Goal: Information Seeking & Learning: Understand process/instructions

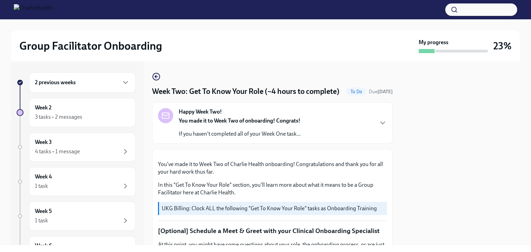
scroll to position [553, 0]
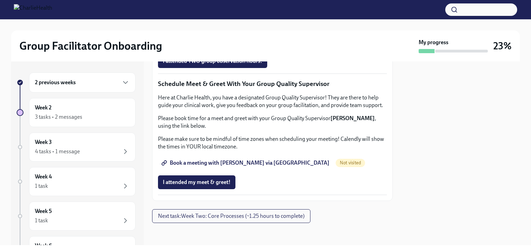
click at [226, 26] on span "Group Observation Instructions" at bounding box center [204, 22] width 83 height 7
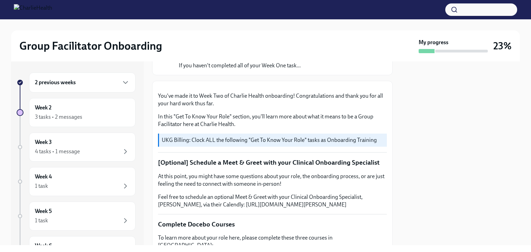
scroll to position [104, 0]
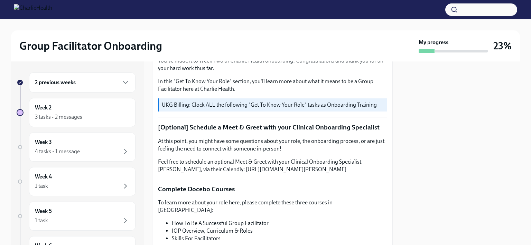
click at [74, 82] on h6 "2 previous weeks" at bounding box center [55, 83] width 41 height 8
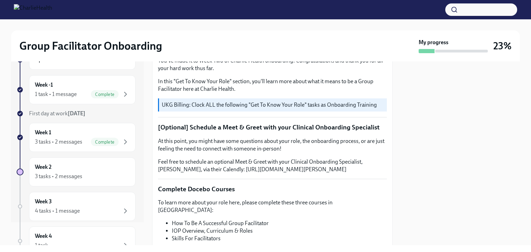
scroll to position [35, 0]
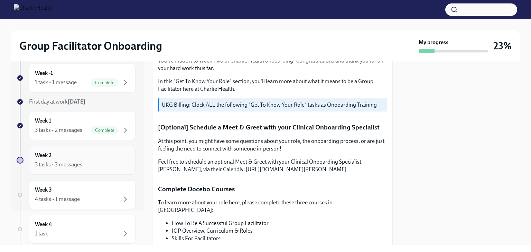
click at [79, 161] on div "3 tasks • 2 messages" at bounding box center [58, 165] width 47 height 8
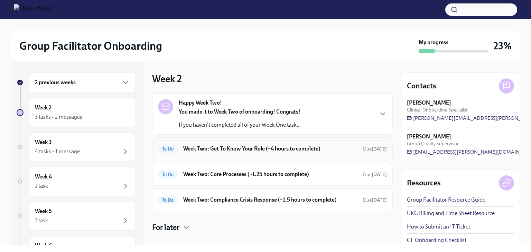
click at [224, 147] on h6 "Week Two: Get To Know Your Role (~4 hours to complete)" at bounding box center [270, 149] width 174 height 8
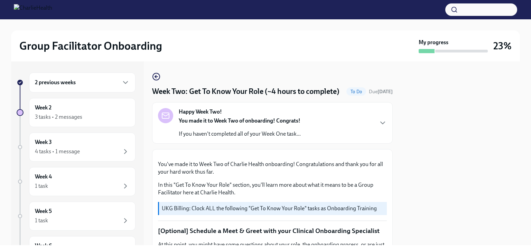
click at [358, 138] on div "Happy Week Two! You made it to Week Two of onboarding! Congrats! If you haven't…" at bounding box center [272, 123] width 229 height 30
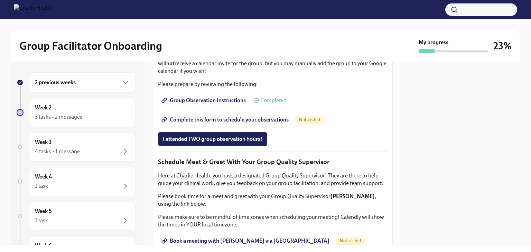
scroll to position [588, 0]
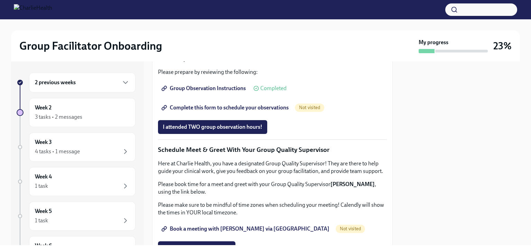
drag, startPoint x: 237, startPoint y: 239, endPoint x: 301, endPoint y: 239, distance: 63.6
copy em "Essential Compliance Tasks"
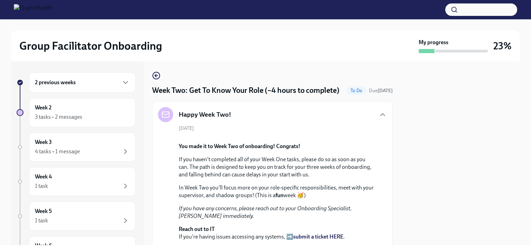
scroll to position [0, 0]
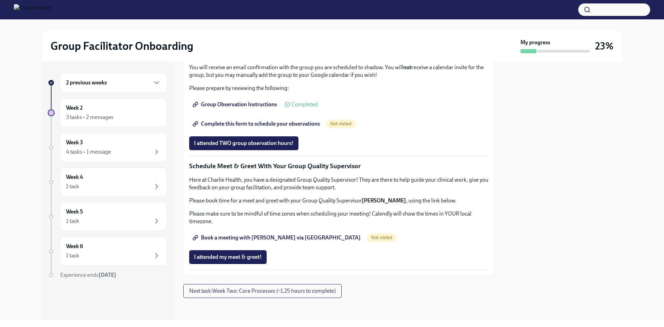
scroll to position [519, 0]
click at [310, 127] on span "Complete this form to schedule your observations" at bounding box center [257, 123] width 126 height 7
click at [280, 236] on span "Book a meeting with [PERSON_NAME] via [GEOGRAPHIC_DATA]" at bounding box center [277, 237] width 167 height 7
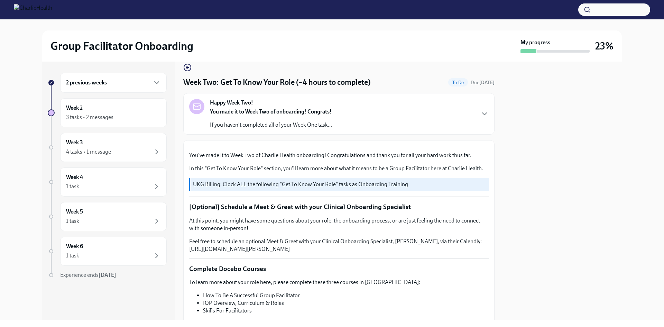
scroll to position [0, 0]
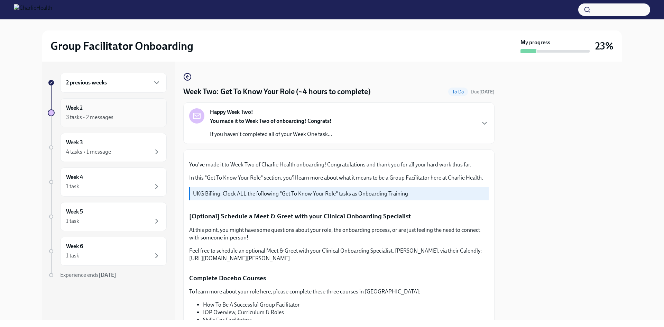
click at [105, 114] on div "3 tasks • 2 messages" at bounding box center [89, 117] width 47 height 8
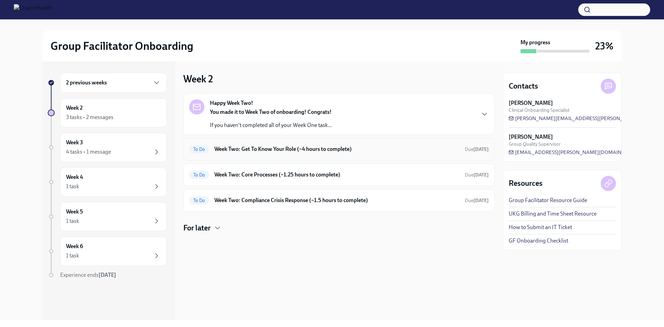
click at [252, 151] on h6 "Week Two: Get To Know Your Role (~4 hours to complete)" at bounding box center [336, 149] width 245 height 8
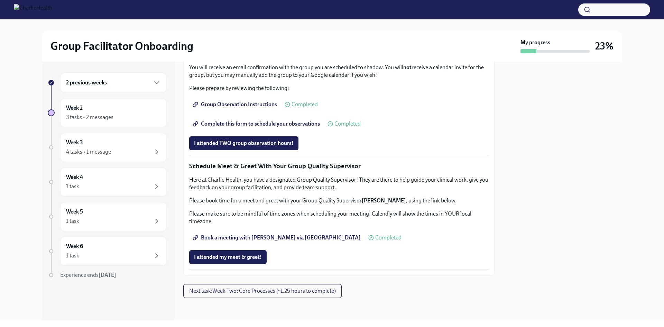
scroll to position [615, 0]
click at [280, 294] on span "Next task : Week Two: Core Processes (~1.25 hours to complete)" at bounding box center [262, 290] width 147 height 7
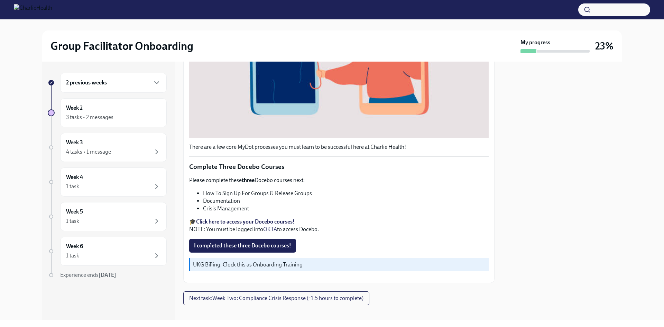
scroll to position [221, 0]
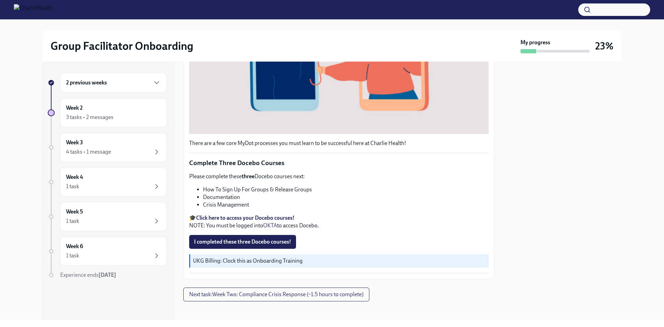
click at [266, 215] on strong "Click here to access your Docebo courses!" at bounding box center [245, 217] width 99 height 7
click at [332, 291] on span "Next task : Week Two: Compliance Crisis Response (~1.5 hours to complete)" at bounding box center [276, 294] width 174 height 7
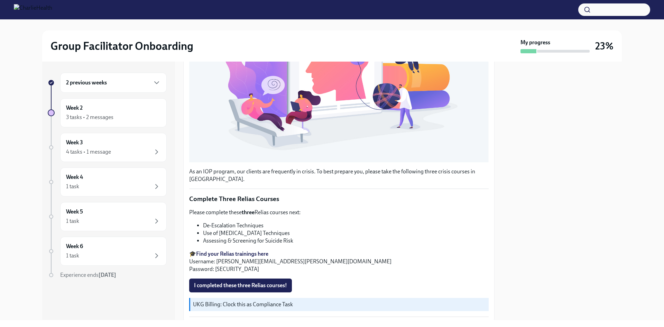
scroll to position [195, 0]
